Goal: Task Accomplishment & Management: Complete application form

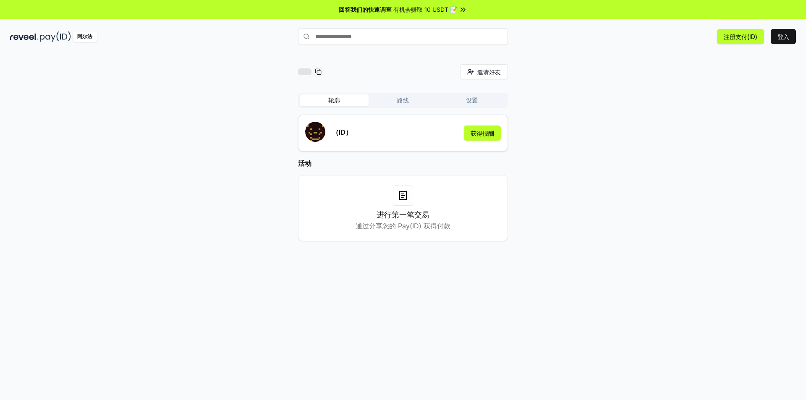
click at [720, 81] on div "邀请好友 邀请 轮廓 路线 设置 （ID） 获得报酬 活动 进行第一笔交易 通过分享您的 Pay(ID) 获得付款" at bounding box center [403, 159] width 786 height 191
click at [784, 37] on font "登入" at bounding box center [784, 36] width 12 height 7
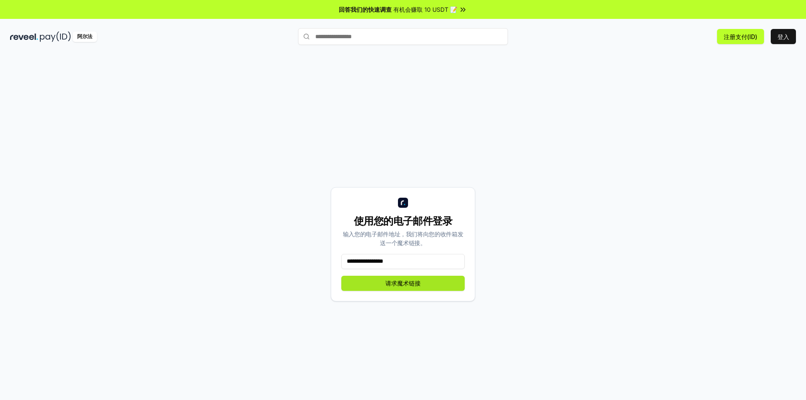
type input "**********"
click at [414, 279] on font "请求魔术链接" at bounding box center [402, 283] width 35 height 9
